Goal: Find specific page/section: Find specific page/section

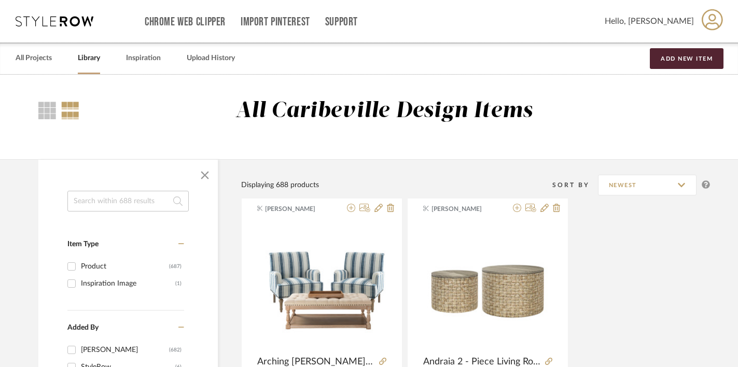
click at [76, 202] on input at bounding box center [127, 201] width 121 height 21
type input "m"
type input "natural jute"
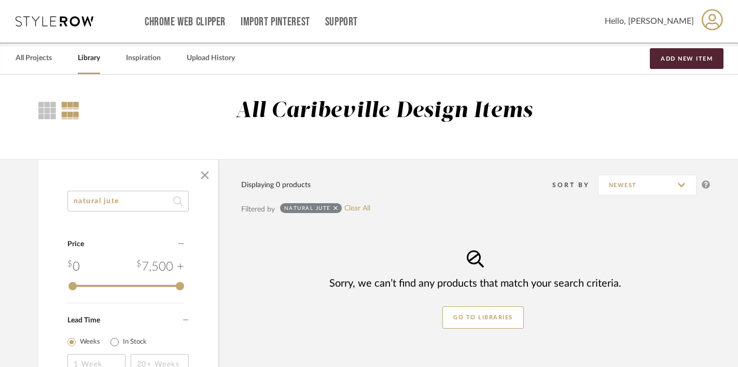
drag, startPoint x: 128, startPoint y: 200, endPoint x: 62, endPoint y: 191, distance: 66.5
click at [62, 195] on div "natural jute Category Price 0 7,500 + 0 7500 Lead Time Weeks In Stock" at bounding box center [128, 296] width 180 height 211
type input "bayboro"
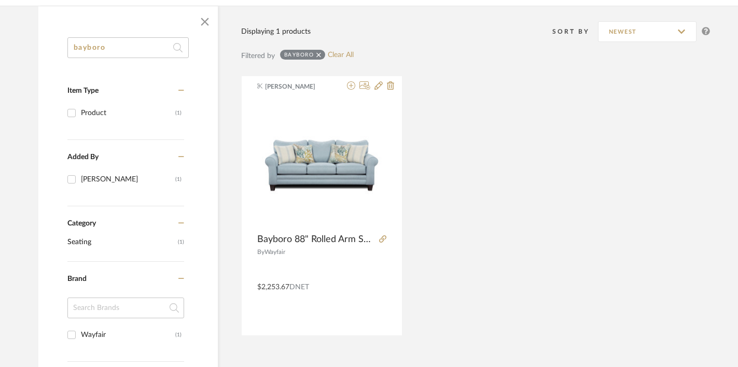
scroll to position [210, 0]
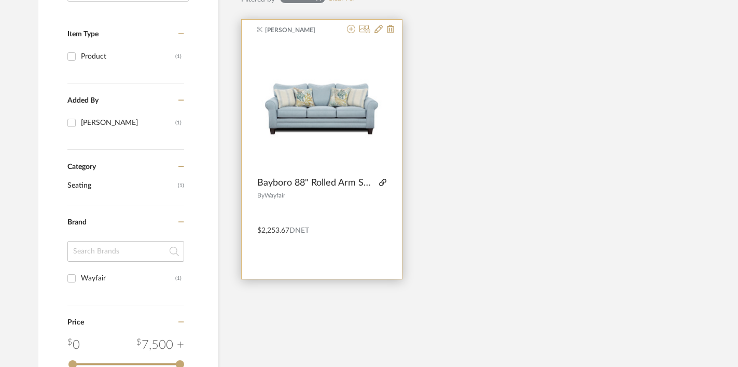
click at [383, 185] on icon at bounding box center [382, 182] width 7 height 7
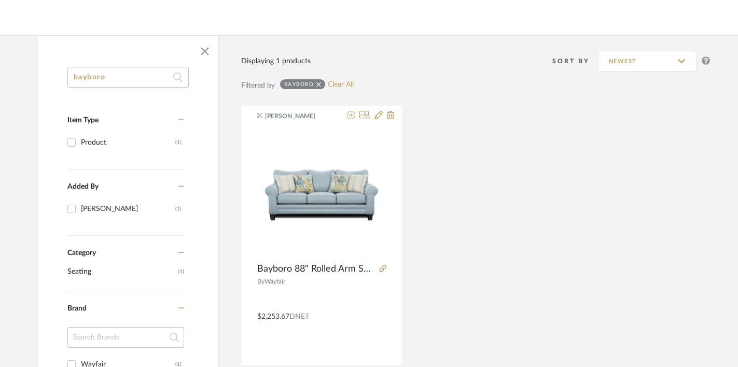
scroll to position [0, 0]
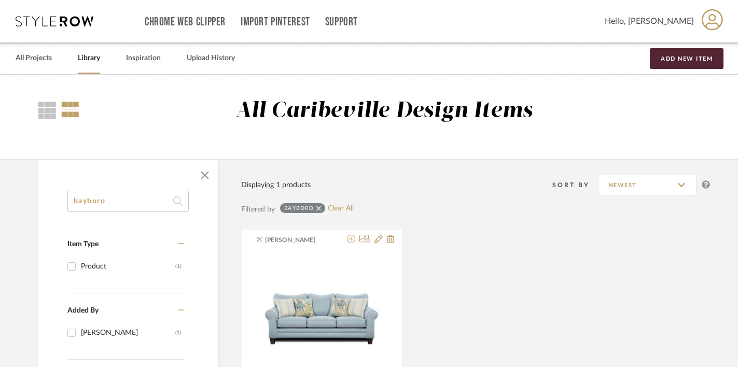
drag, startPoint x: 107, startPoint y: 203, endPoint x: 61, endPoint y: 201, distance: 46.3
type input "sofa"
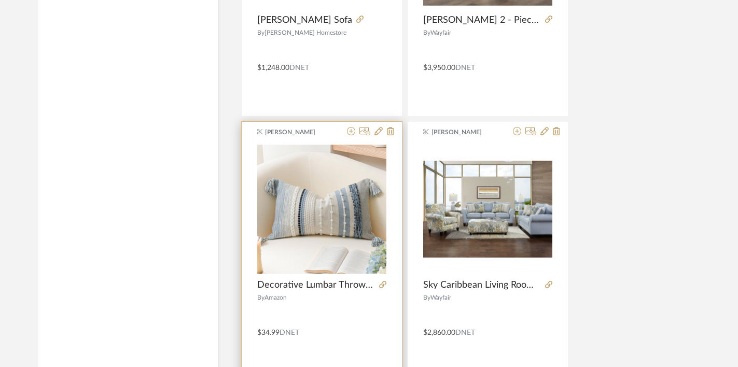
scroll to position [2222, 0]
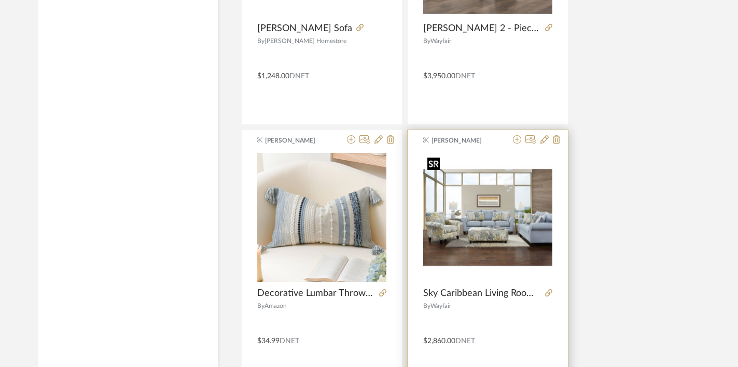
click at [455, 270] on div at bounding box center [487, 287] width 129 height 268
click at [517, 249] on img "0" at bounding box center [487, 217] width 129 height 129
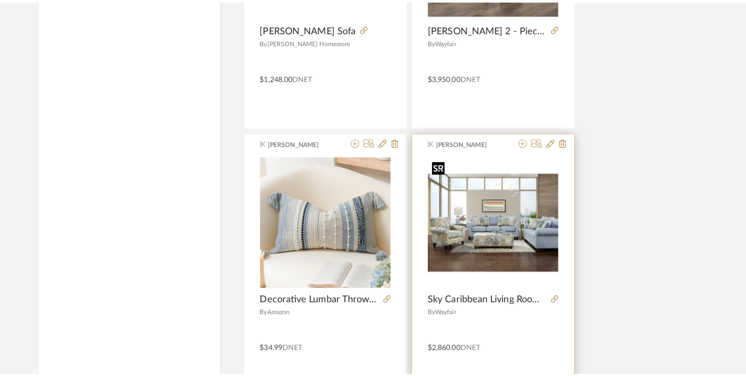
scroll to position [0, 0]
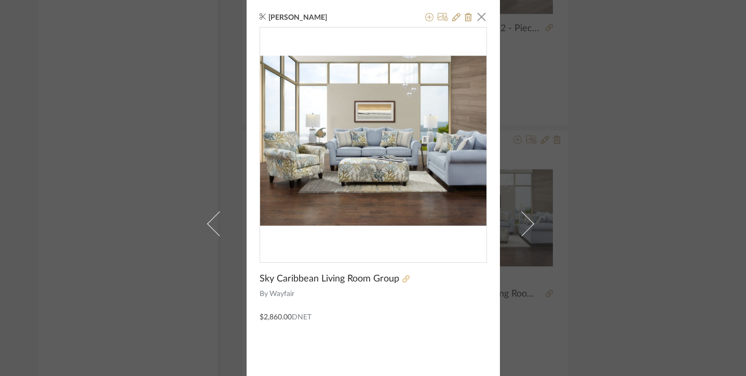
click at [402, 279] on icon at bounding box center [405, 278] width 7 height 7
click at [481, 17] on span "button" at bounding box center [481, 16] width 21 height 21
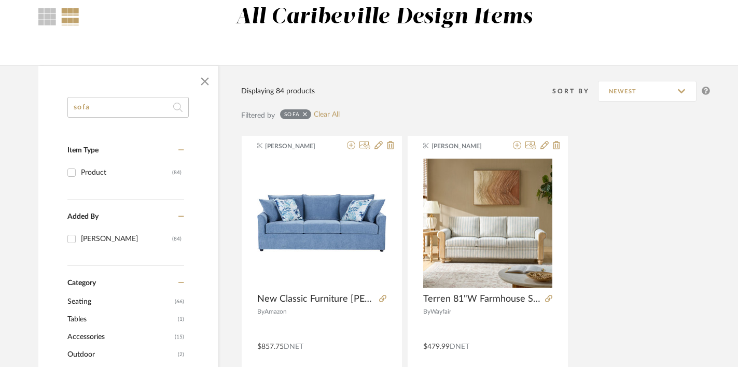
scroll to position [14, 0]
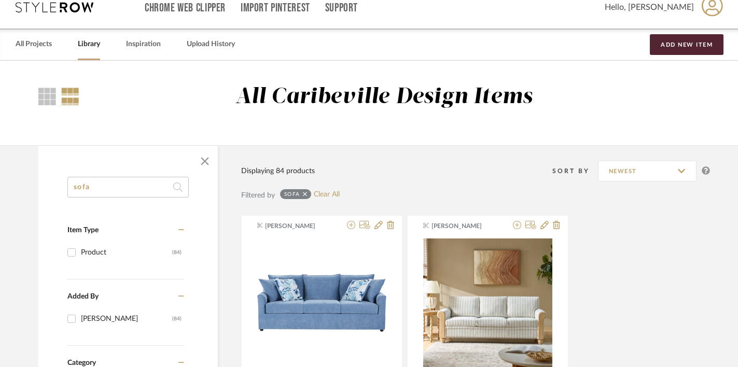
drag, startPoint x: 112, startPoint y: 190, endPoint x: 51, endPoint y: 190, distance: 61.2
type input "carmorn"
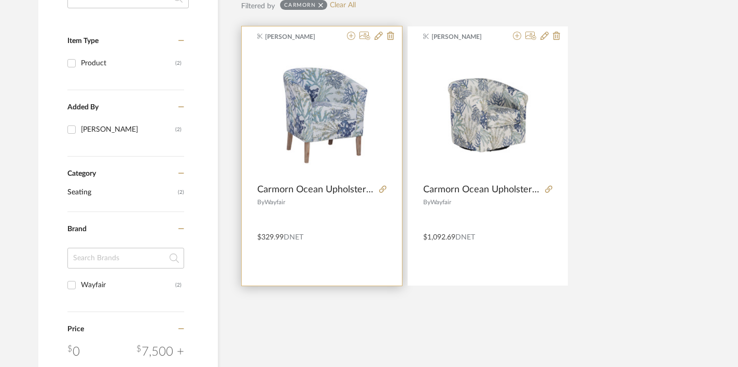
scroll to position [221, 0]
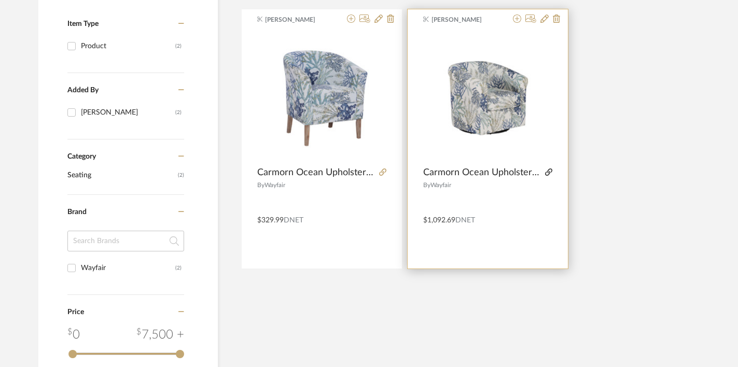
click at [552, 173] on icon at bounding box center [548, 172] width 7 height 7
